Goal: Find specific page/section: Find specific page/section

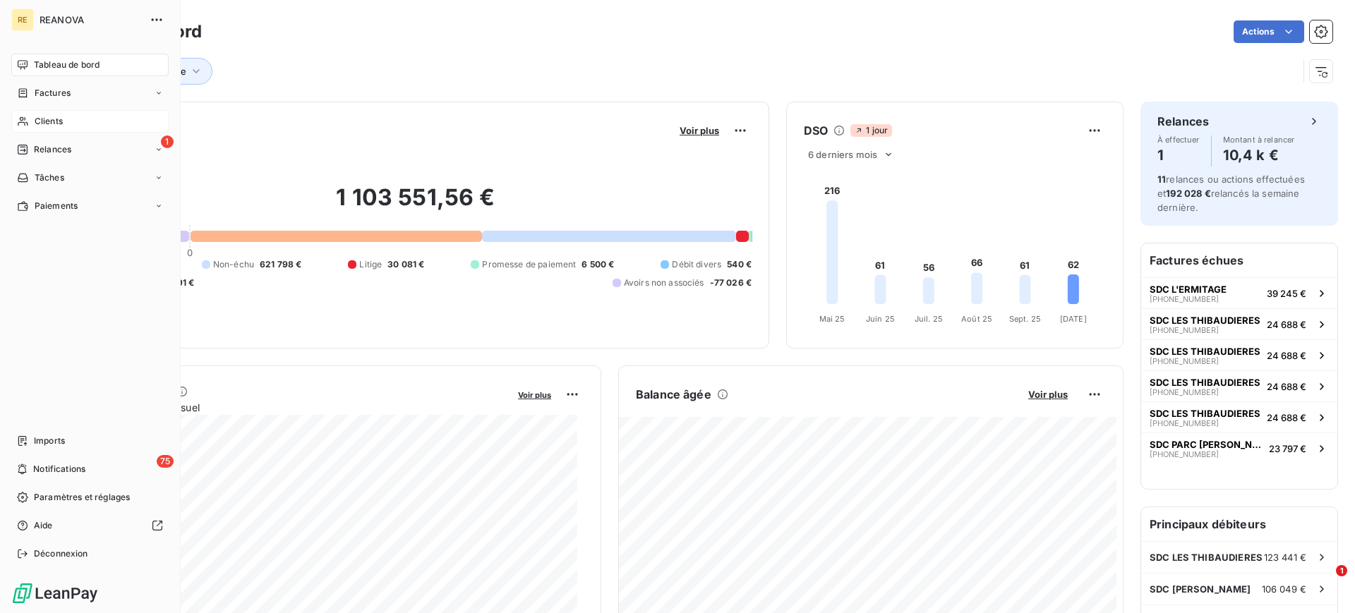
click at [53, 116] on span "Clients" at bounding box center [49, 121] width 28 height 13
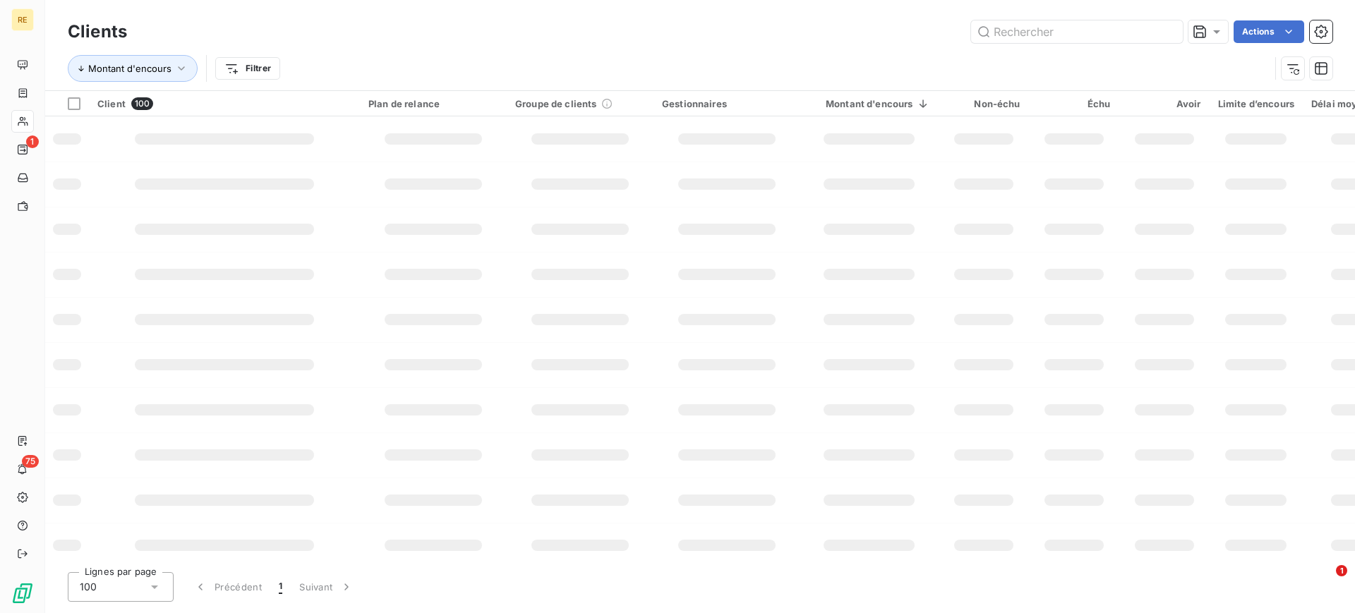
click at [185, 612] on div "Clients Actions Montant d'encours Filtrer Client 100 Plan de relance Groupe de …" at bounding box center [700, 306] width 1310 height 613
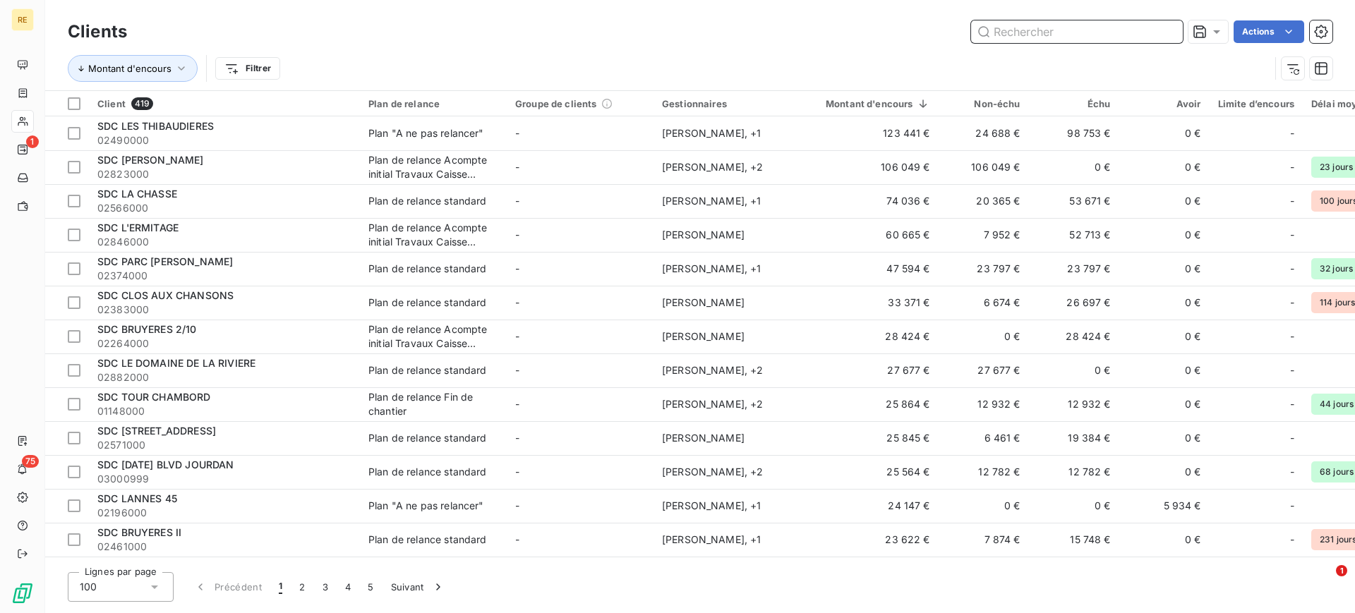
click at [1038, 26] on input "text" at bounding box center [1077, 31] width 212 height 23
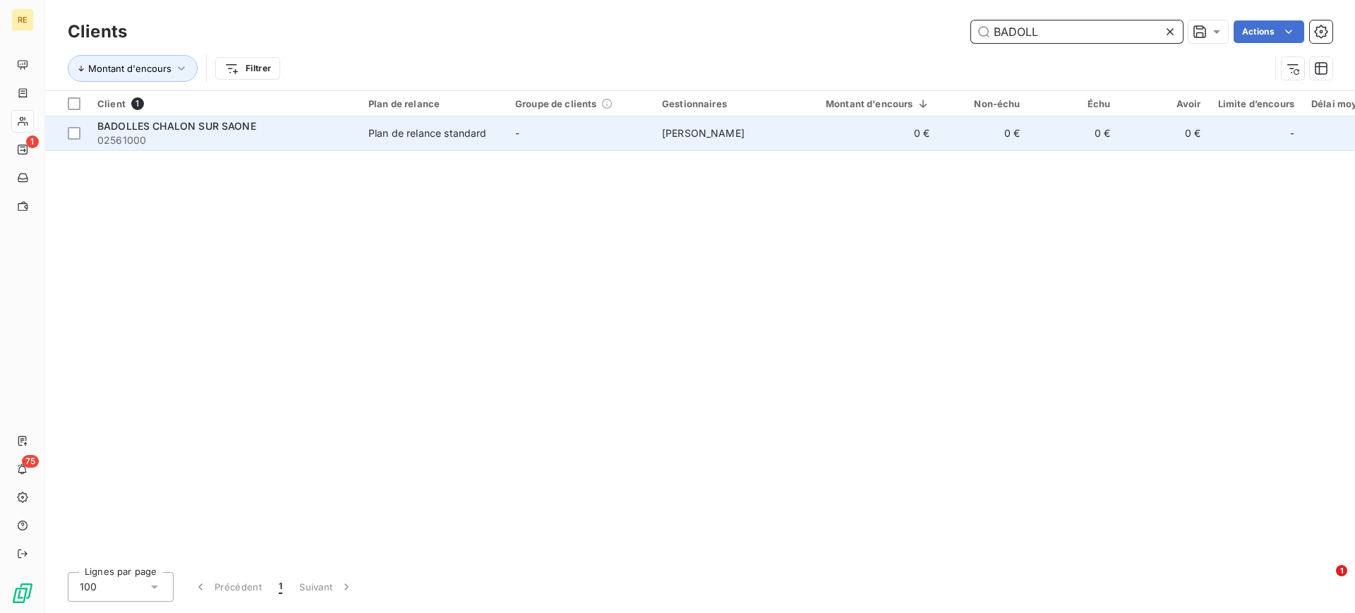
type input "BADOLL"
click at [857, 131] on td "0 €" at bounding box center [869, 133] width 138 height 34
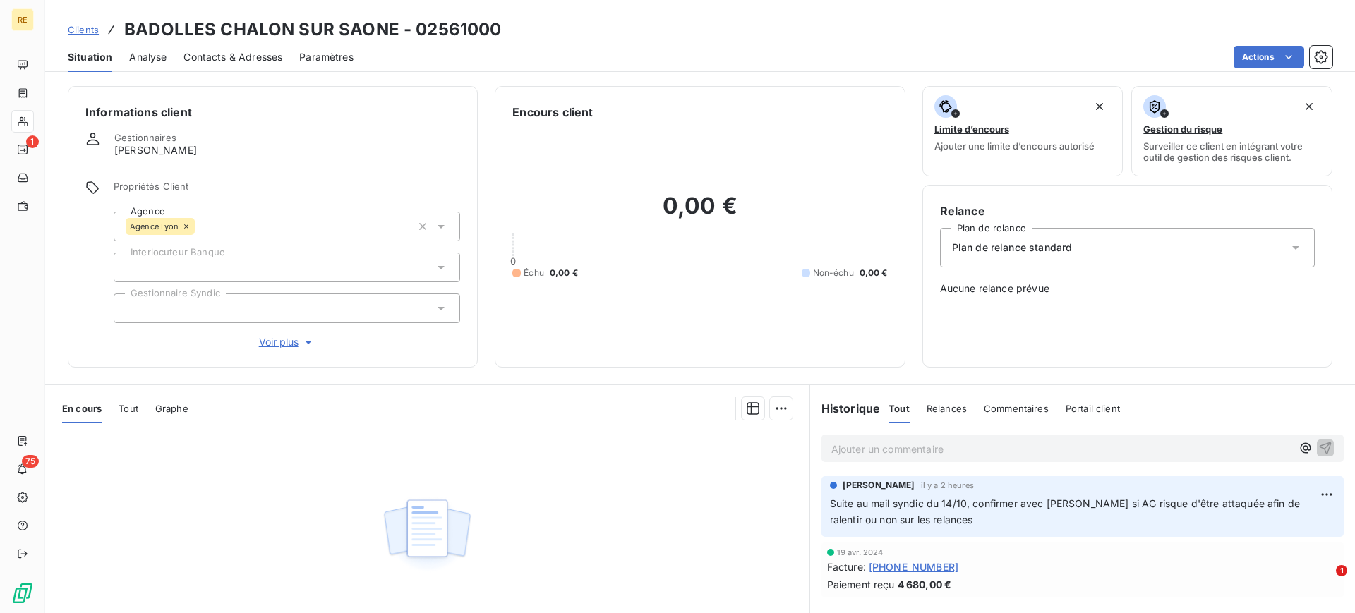
click at [854, 449] on p "Ajouter un commentaire ﻿" at bounding box center [1061, 449] width 460 height 18
click at [1313, 488] on html "RE 1 75 Clients BADOLLES CHALON SUR SAONE - 02561000 Situation Analyse Contacts…" at bounding box center [677, 306] width 1355 height 613
click at [1278, 529] on div "Editer" at bounding box center [1279, 525] width 79 height 23
